Goal: Task Accomplishment & Management: Manage account settings

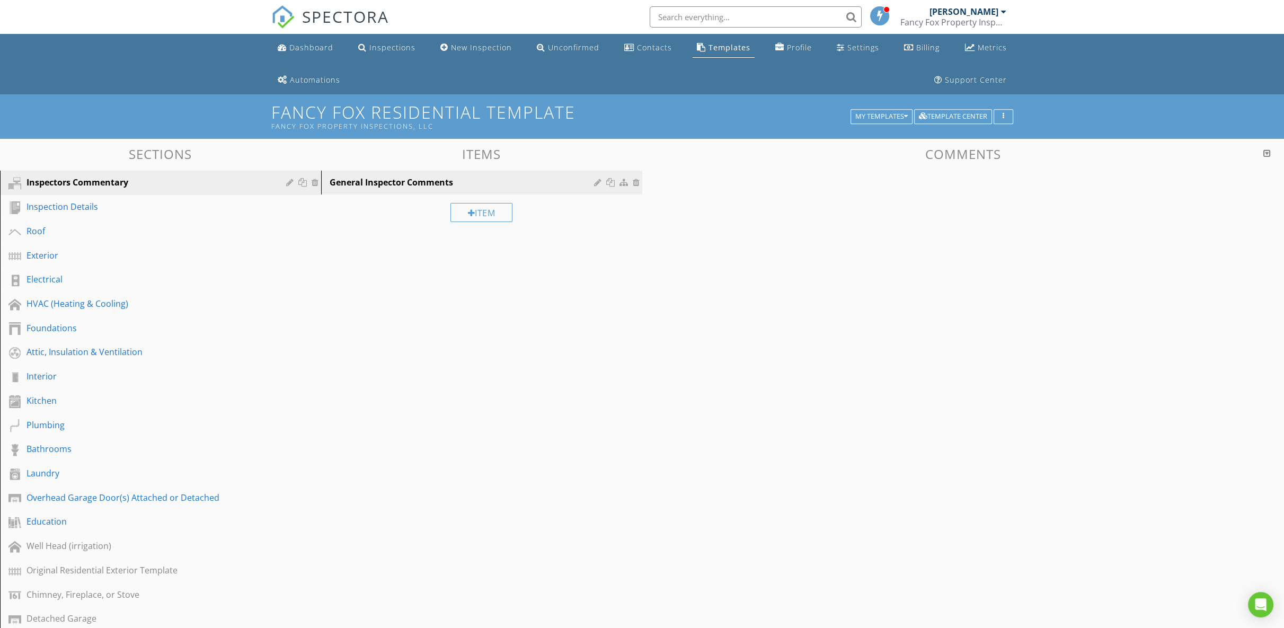
click at [713, 13] on input "text" at bounding box center [756, 16] width 212 height 21
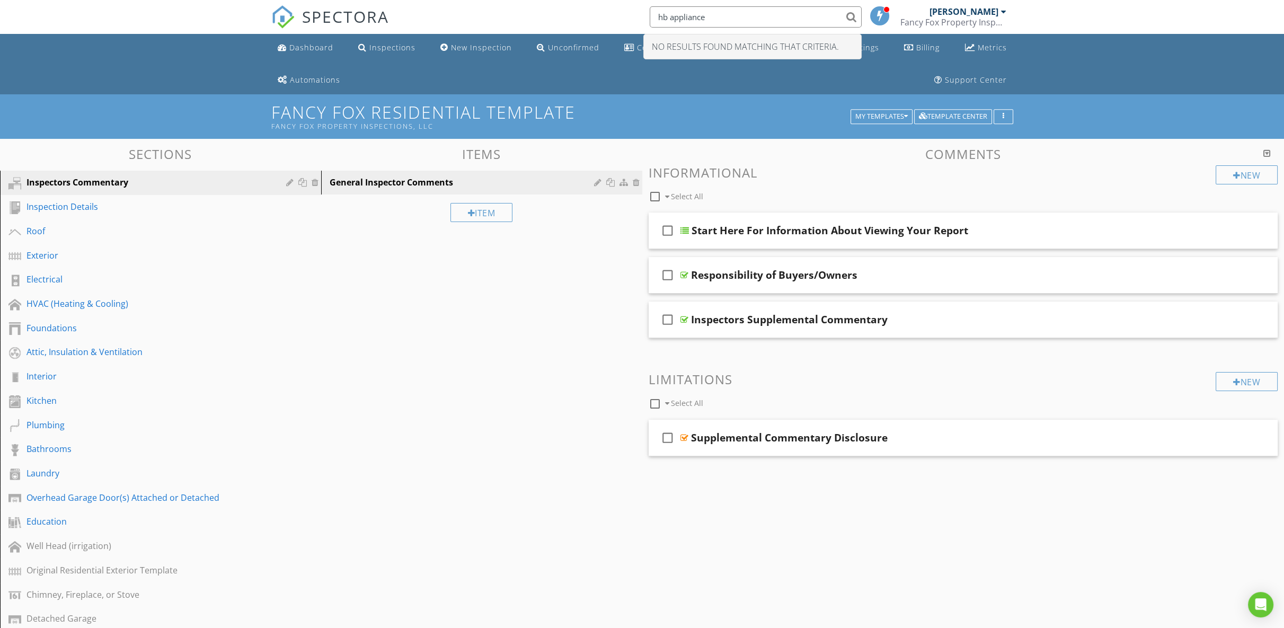
type input "hb appliance"
click at [1145, 20] on nav "SPECTORA hb appliance No results found matching that criteria. Wade McFarland F…" at bounding box center [642, 17] width 1284 height 34
click at [730, 50] on div "Templates" at bounding box center [730, 47] width 42 height 10
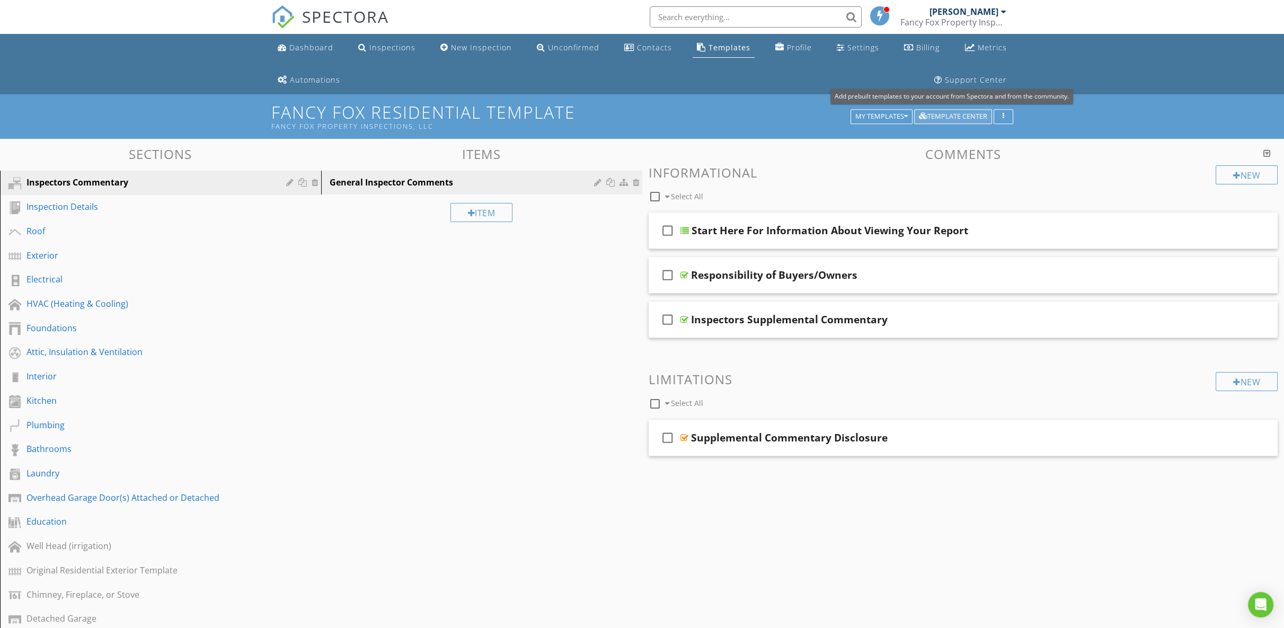
click at [961, 117] on div "Template Center" at bounding box center [953, 116] width 68 height 7
click at [938, 116] on div "Template Center" at bounding box center [953, 116] width 68 height 7
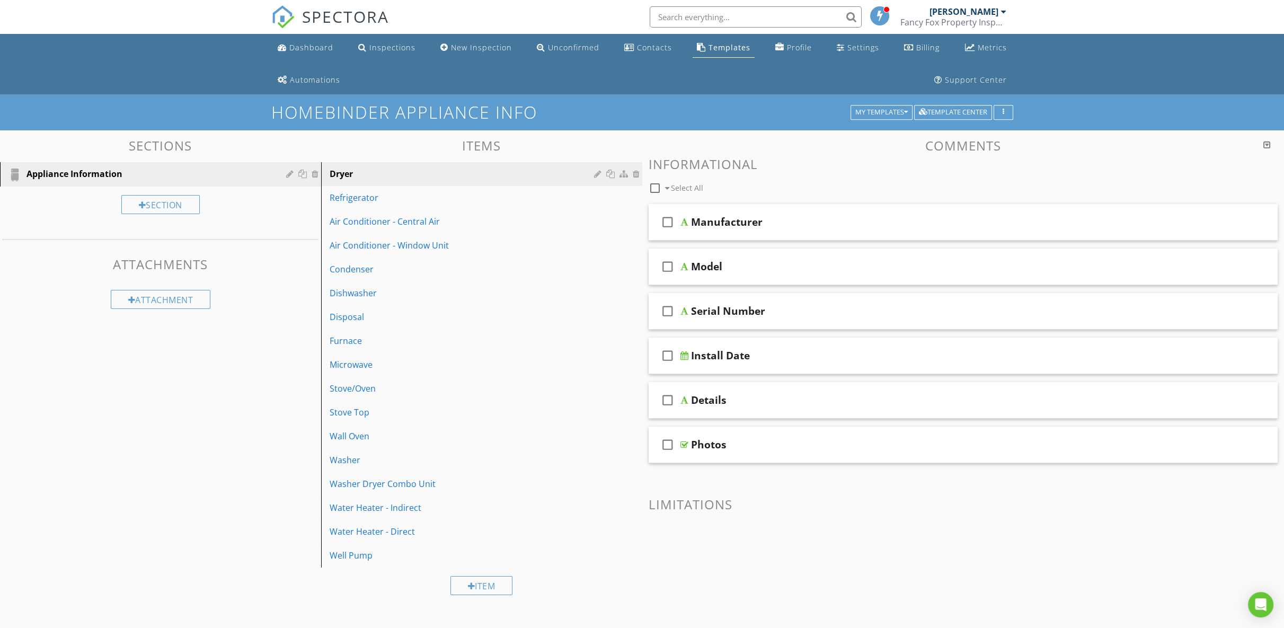
click at [826, 217] on div "Manufacturer" at bounding box center [919, 222] width 456 height 13
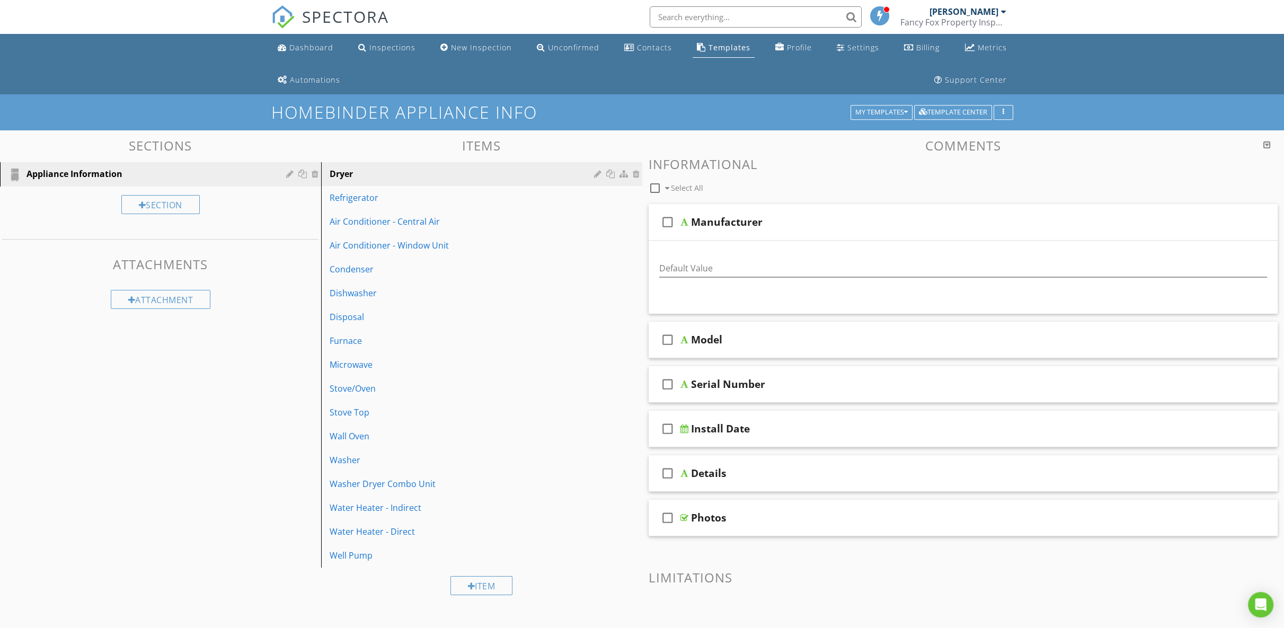
click at [826, 217] on div "Manufacturer" at bounding box center [919, 222] width 456 height 13
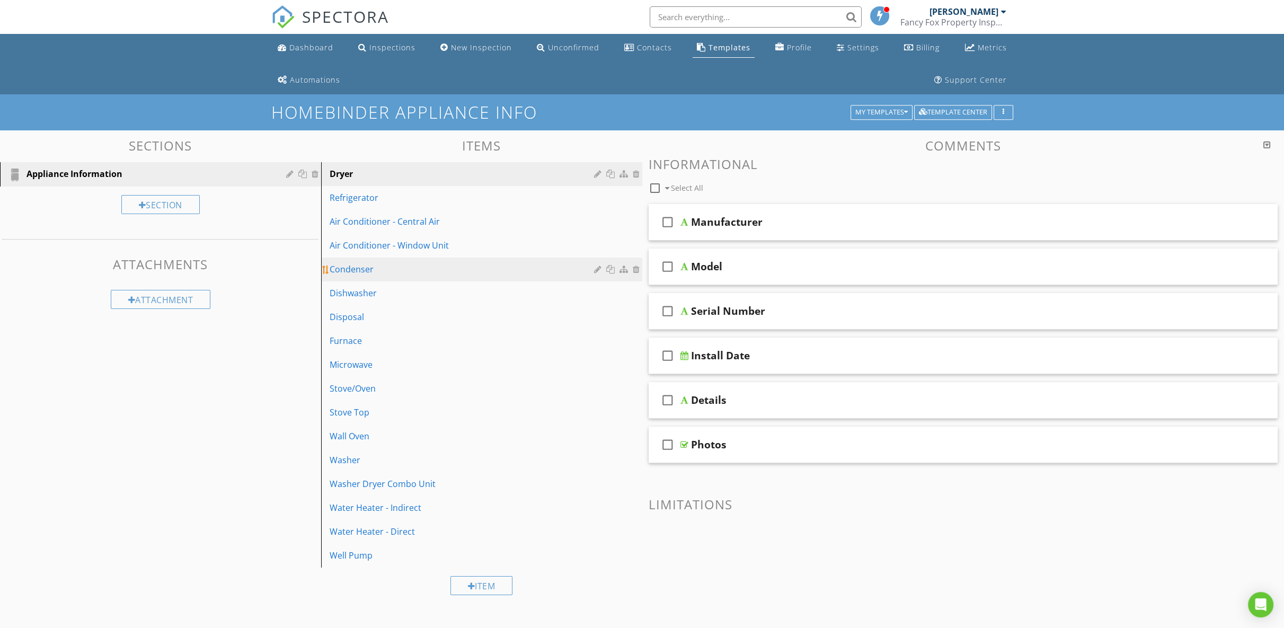
click at [462, 277] on link "Condenser" at bounding box center [483, 269] width 318 height 23
click at [802, 410] on div "check_box_outline_blank Details" at bounding box center [964, 400] width 630 height 37
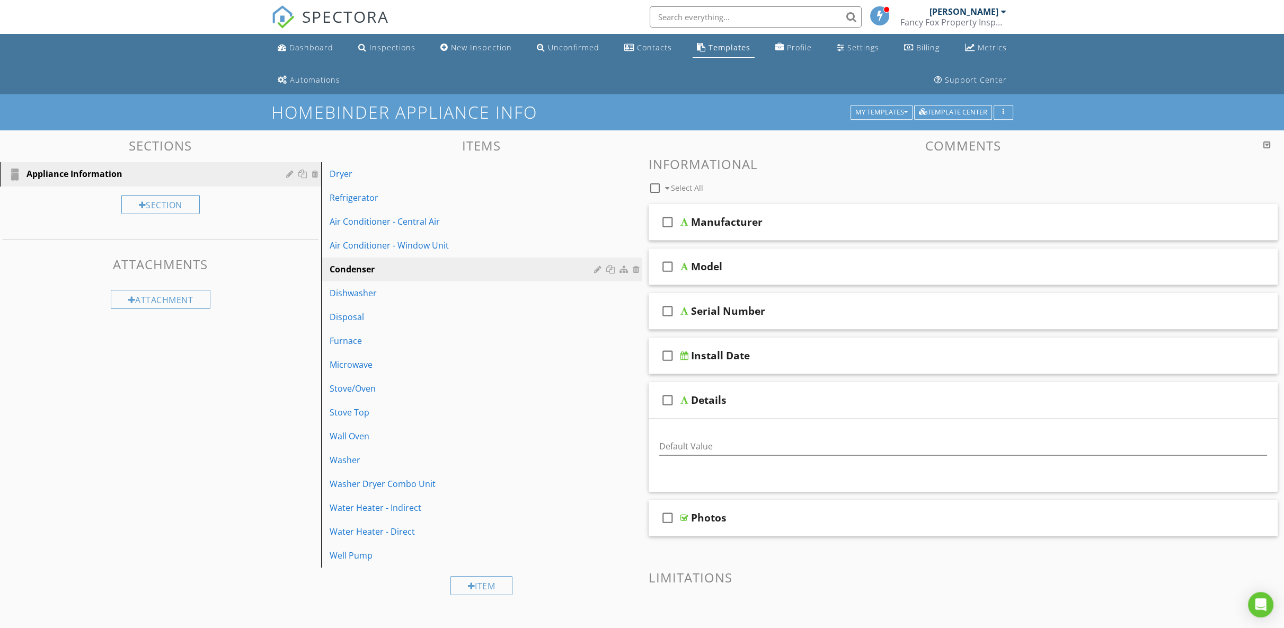
click at [802, 410] on div "check_box_outline_blank Details" at bounding box center [964, 400] width 630 height 37
click at [756, 272] on div "check_box_outline_blank Model" at bounding box center [964, 267] width 630 height 37
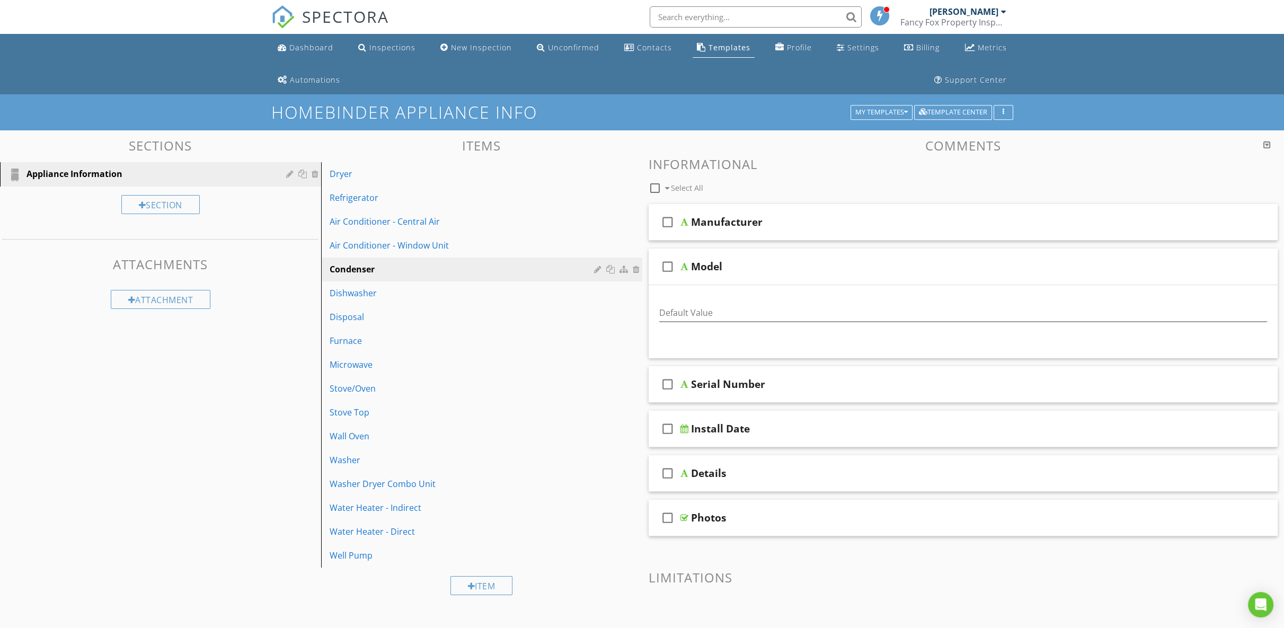
click at [756, 272] on div "check_box_outline_blank Model" at bounding box center [964, 267] width 630 height 37
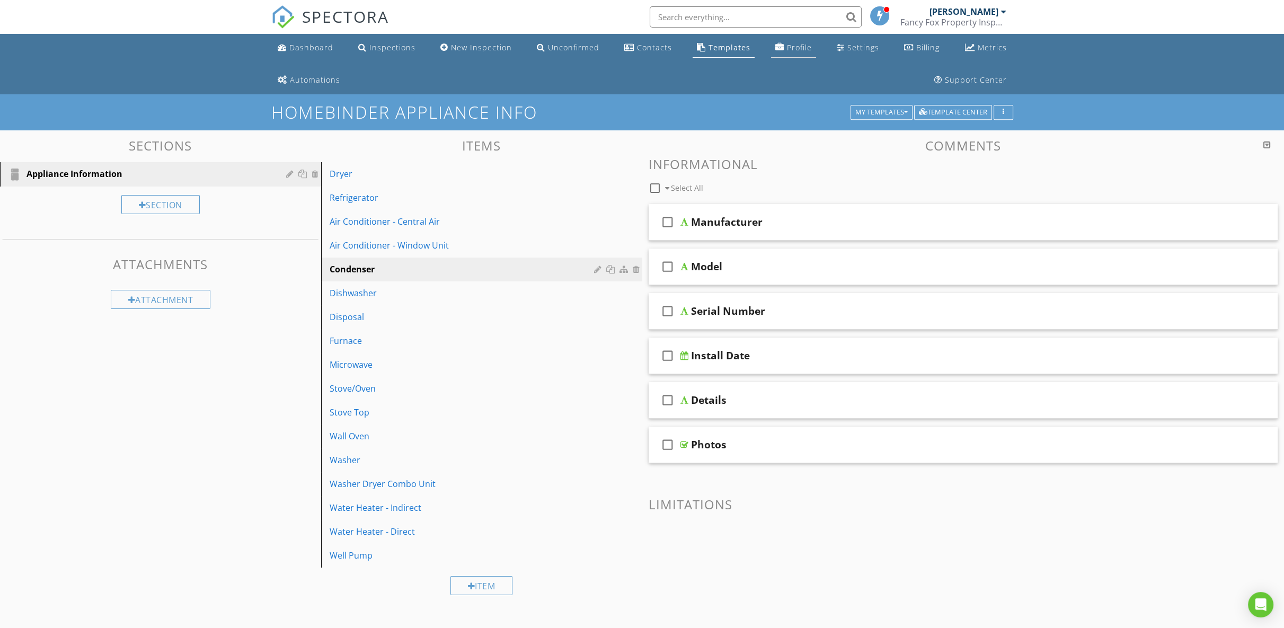
click at [788, 52] on div "Profile" at bounding box center [799, 47] width 25 height 10
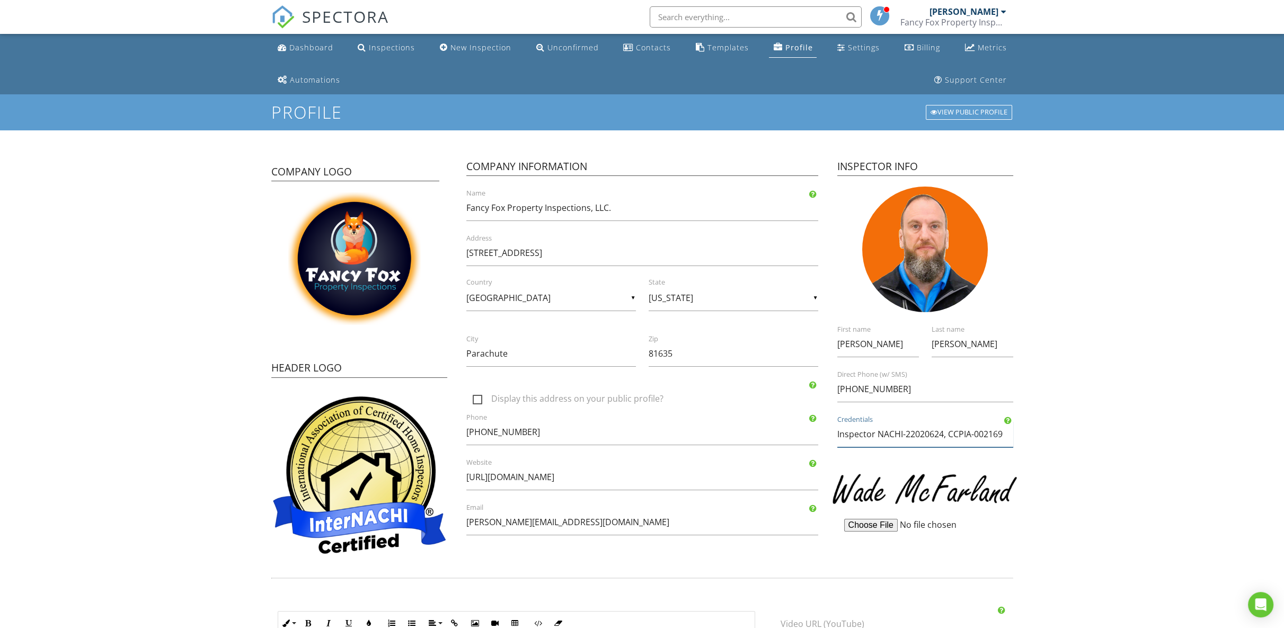
scroll to position [0, 3]
drag, startPoint x: 1011, startPoint y: 438, endPoint x: 876, endPoint y: 438, distance: 135.1
click at [876, 439] on input "Inspector NACHI-22020624, CCPIA-002169 Commercial Property Inspector CCPIA-0021…" at bounding box center [925, 434] width 176 height 26
click at [409, 48] on div "Inspections" at bounding box center [392, 47] width 46 height 10
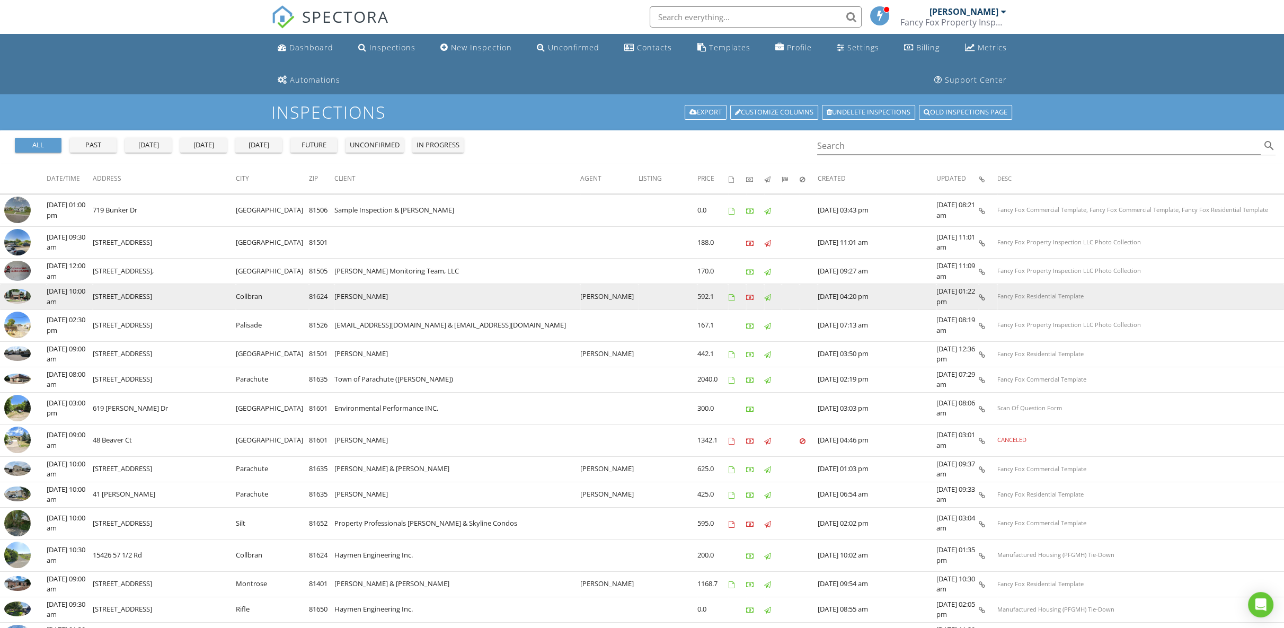
click at [19, 294] on img at bounding box center [17, 296] width 26 height 15
